Goal: Information Seeking & Learning: Learn about a topic

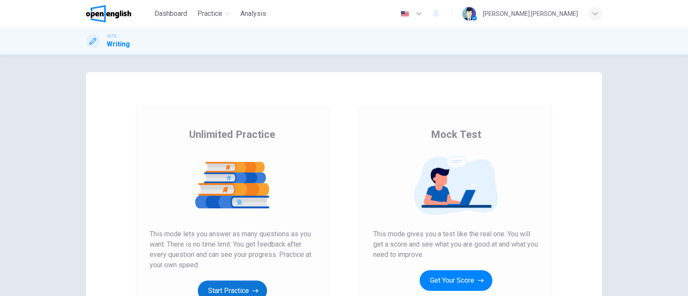
drag, startPoint x: 216, startPoint y: 277, endPoint x: 224, endPoint y: 287, distance: 13.1
click at [224, 287] on div "Unlimited Practice This mode lets you answer as many questions as you want. The…" at bounding box center [232, 215] width 165 height 174
click at [224, 287] on button "Start Practice" at bounding box center [232, 291] width 69 height 21
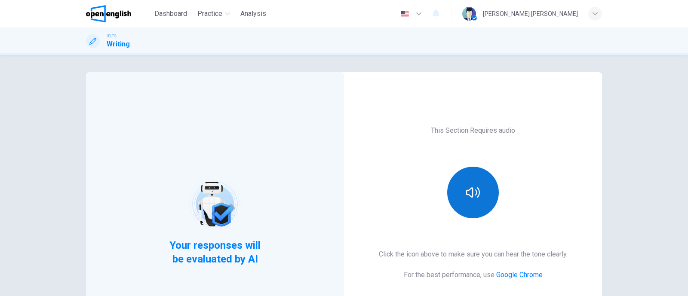
click at [471, 203] on button "button" at bounding box center [473, 193] width 52 height 52
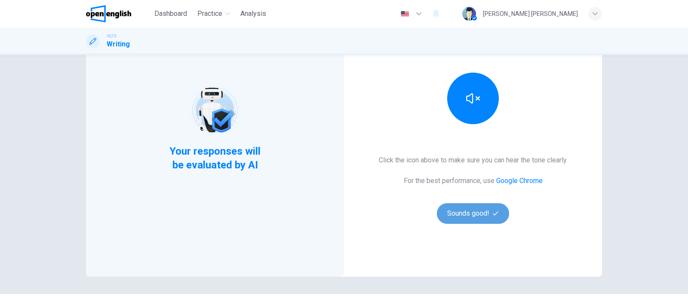
click at [471, 212] on button "Sounds good!" at bounding box center [473, 213] width 72 height 21
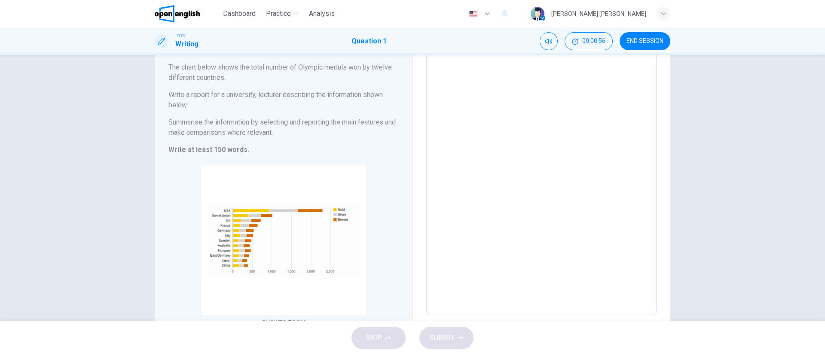
scroll to position [111, 0]
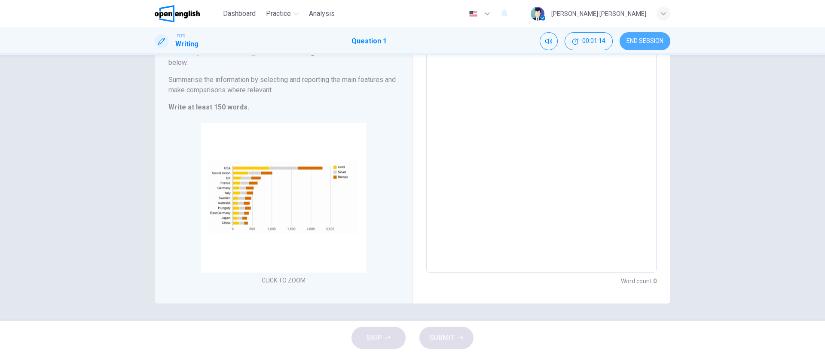
click at [646, 45] on button "END SESSION" at bounding box center [645, 41] width 51 height 18
click at [376, 296] on div "SKIP SUBMIT" at bounding box center [412, 338] width 825 height 34
click at [641, 40] on span "END SESSION" at bounding box center [645, 41] width 37 height 7
click at [520, 117] on textarea at bounding box center [541, 132] width 218 height 267
click at [635, 46] on button "END SESSION" at bounding box center [645, 41] width 51 height 18
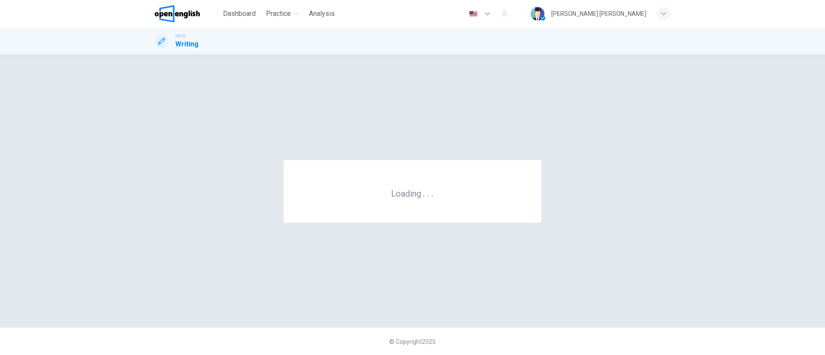
scroll to position [0, 0]
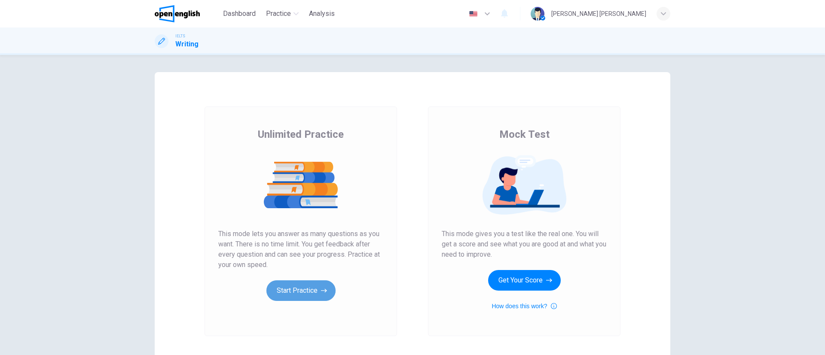
click at [317, 291] on button "Start Practice" at bounding box center [301, 291] width 69 height 21
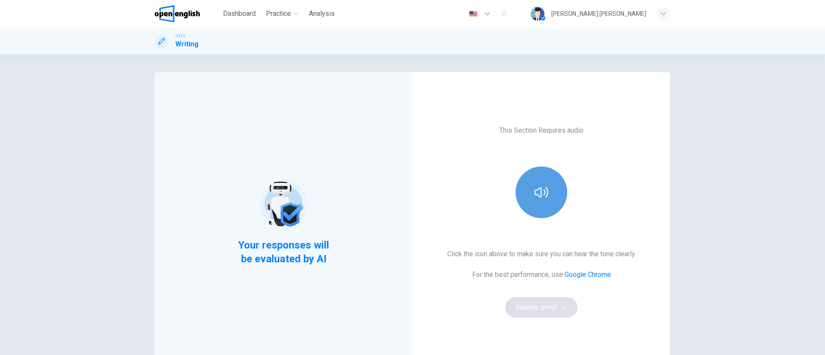
click at [530, 187] on button "button" at bounding box center [542, 193] width 52 height 52
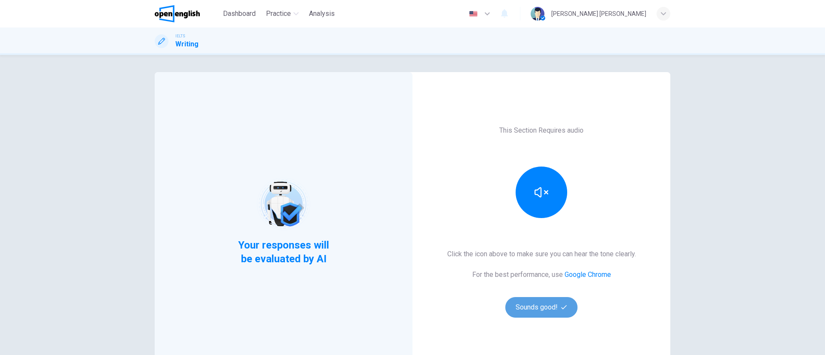
click at [545, 307] on button "Sounds good!" at bounding box center [542, 307] width 72 height 21
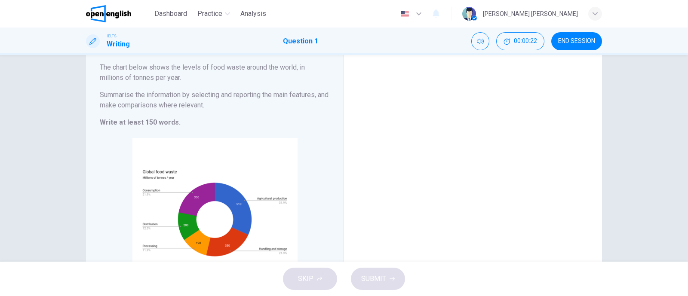
scroll to position [72, 0]
